Goal: Task Accomplishment & Management: Manage account settings

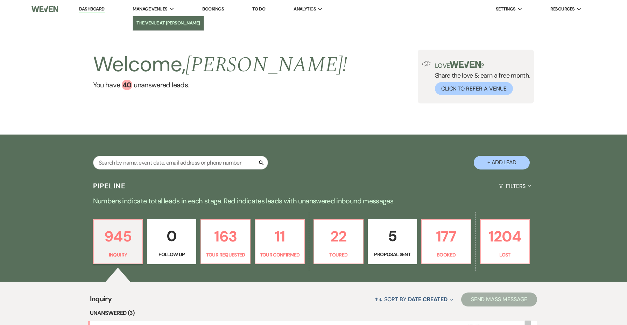
click at [168, 22] on li "The Venue at [PERSON_NAME]" at bounding box center [168, 23] width 64 height 7
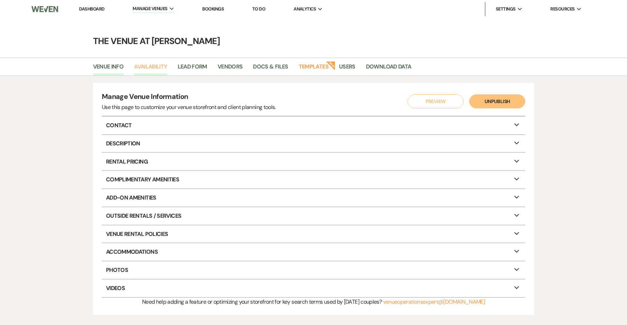
click at [150, 73] on link "Availability" at bounding box center [150, 68] width 33 height 13
select select "3"
select select "2026"
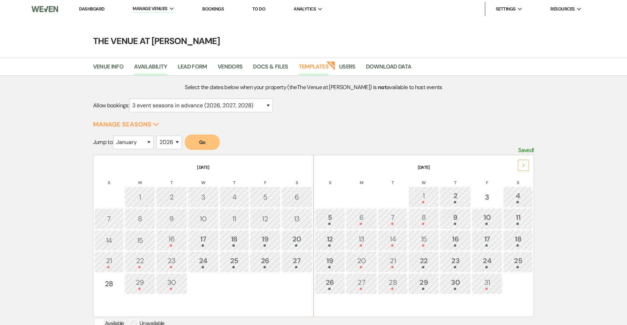
click at [318, 67] on link "Templates" at bounding box center [314, 68] width 30 height 13
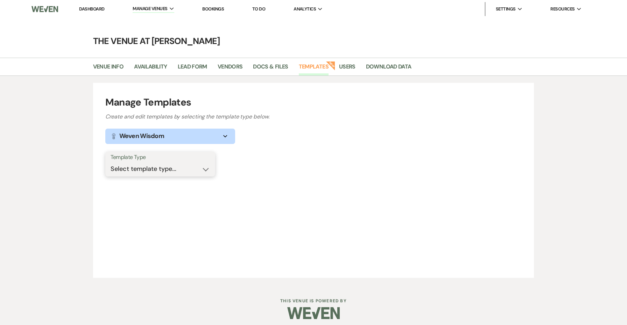
select select "Message Templates"
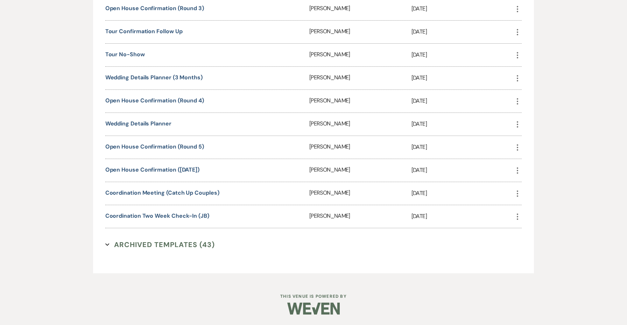
scroll to position [1544, 0]
click at [171, 217] on link "Coordination Two Week Check-In (JB)" at bounding box center [157, 216] width 104 height 7
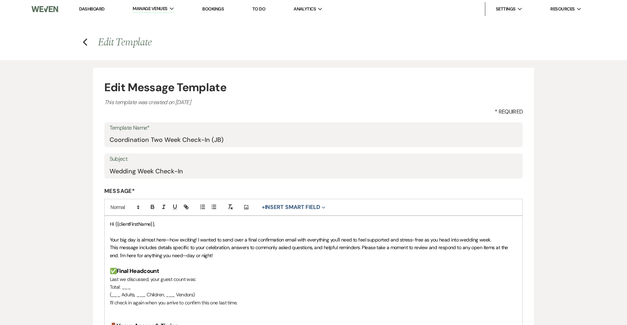
click at [197, 260] on p at bounding box center [314, 264] width 408 height 8
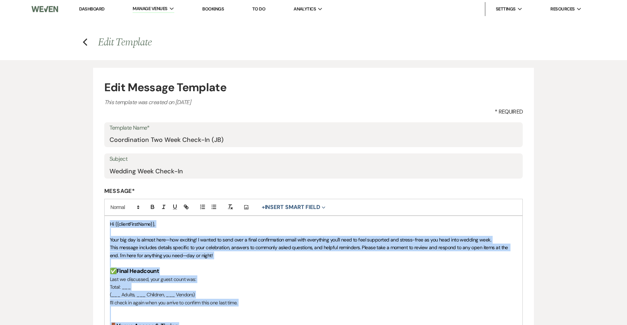
copy div "Hi {{clientFirstName}}, Your big day is almost here—how exciting! I wanted to s…"
click at [301, 319] on p at bounding box center [314, 319] width 408 height 8
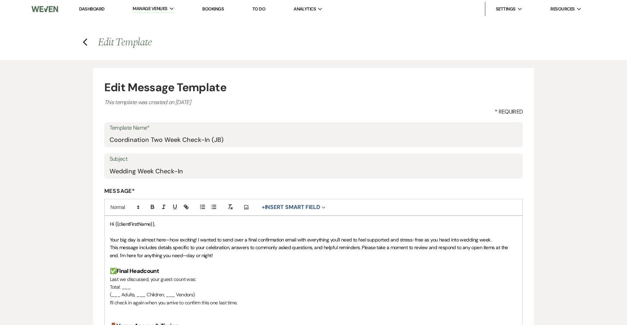
click at [330, 283] on p "Total: ___" at bounding box center [314, 287] width 408 height 8
click at [387, 288] on p "Total: ___" at bounding box center [314, 287] width 408 height 8
click at [228, 225] on p at bounding box center [314, 224] width 408 height 8
click at [317, 203] on span "+ Insert Smart Field Expand Event Date Sender Full Name Sender First Name Clien…" at bounding box center [293, 208] width 69 height 10
click at [316, 207] on button "+ Insert Smart Field Expand" at bounding box center [293, 207] width 69 height 8
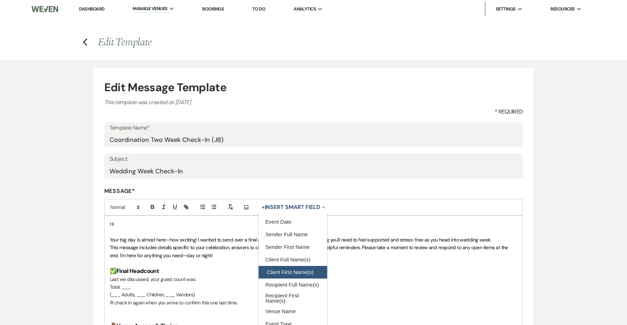
click at [306, 271] on button "Client First Name(s)" at bounding box center [293, 272] width 69 height 13
click at [213, 265] on p at bounding box center [314, 264] width 408 height 8
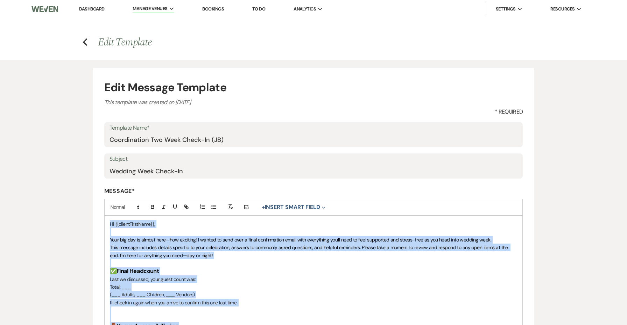
copy div "Hi {{clientFirstName}}, Your big day is almost here—how exciting! I wanted to s…"
click at [530, 64] on link "Log Out" at bounding box center [531, 66] width 70 height 14
